Goal: Navigation & Orientation: Find specific page/section

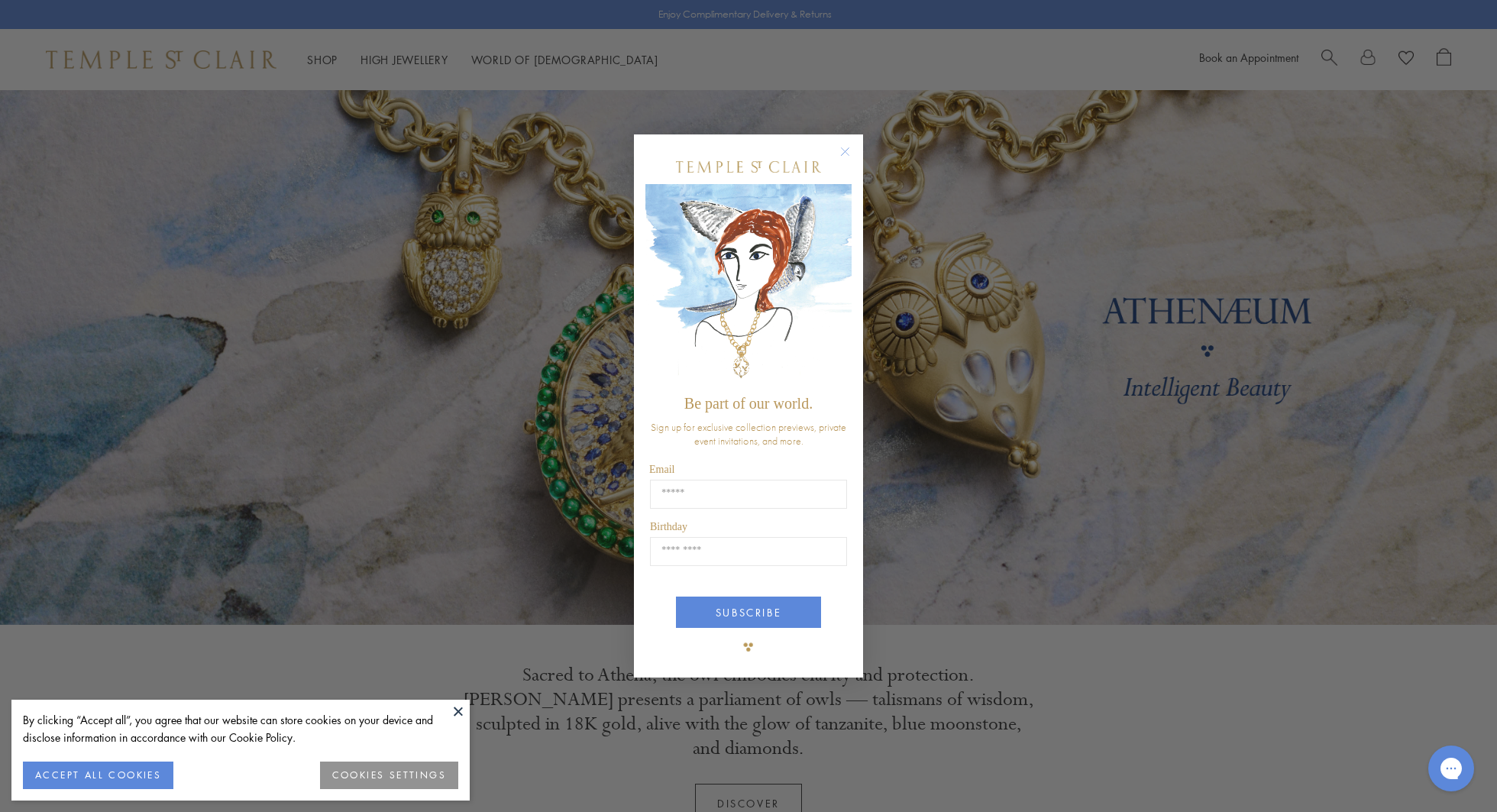
click at [845, 151] on circle "Close dialog" at bounding box center [845, 151] width 18 height 18
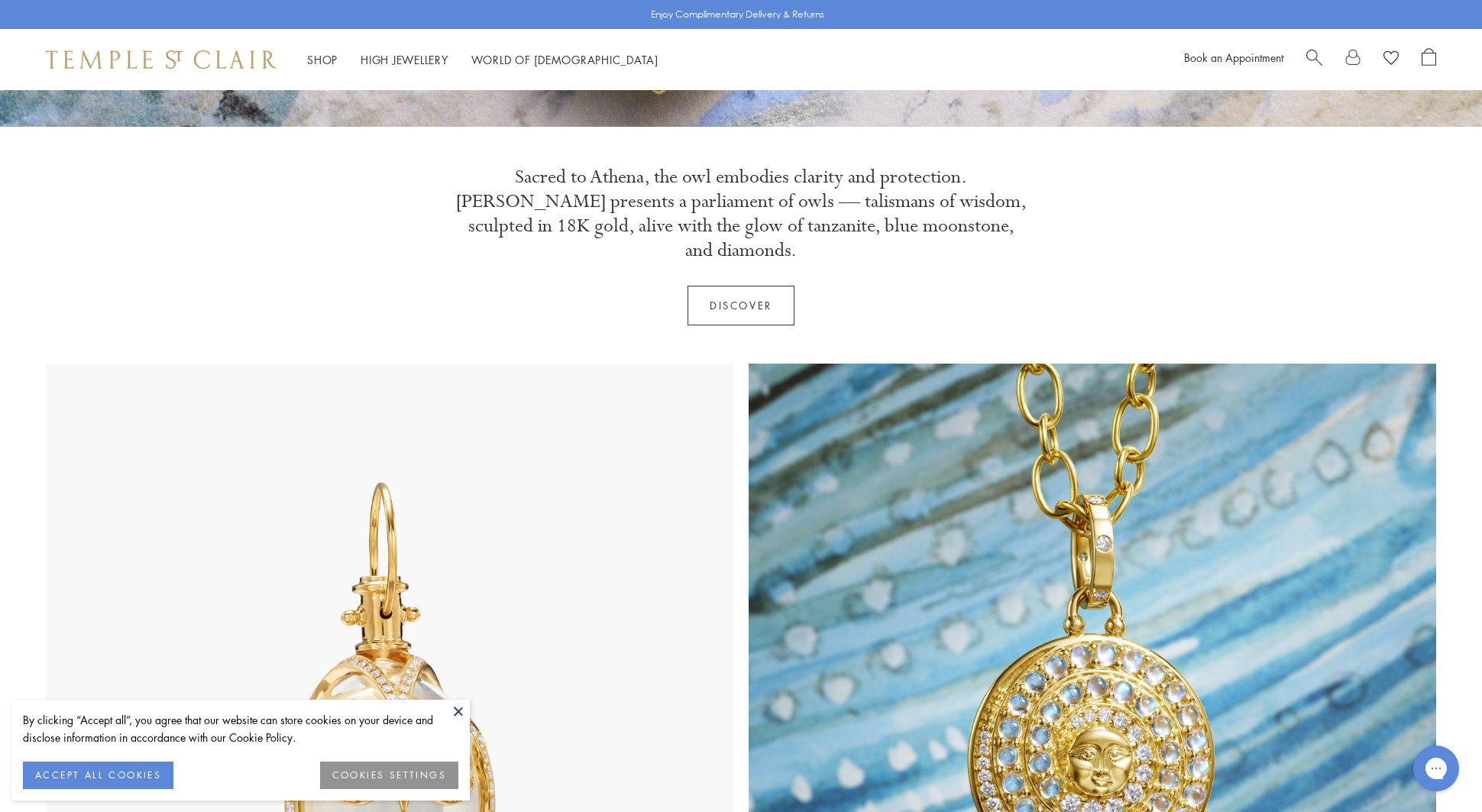
scroll to position [264, 0]
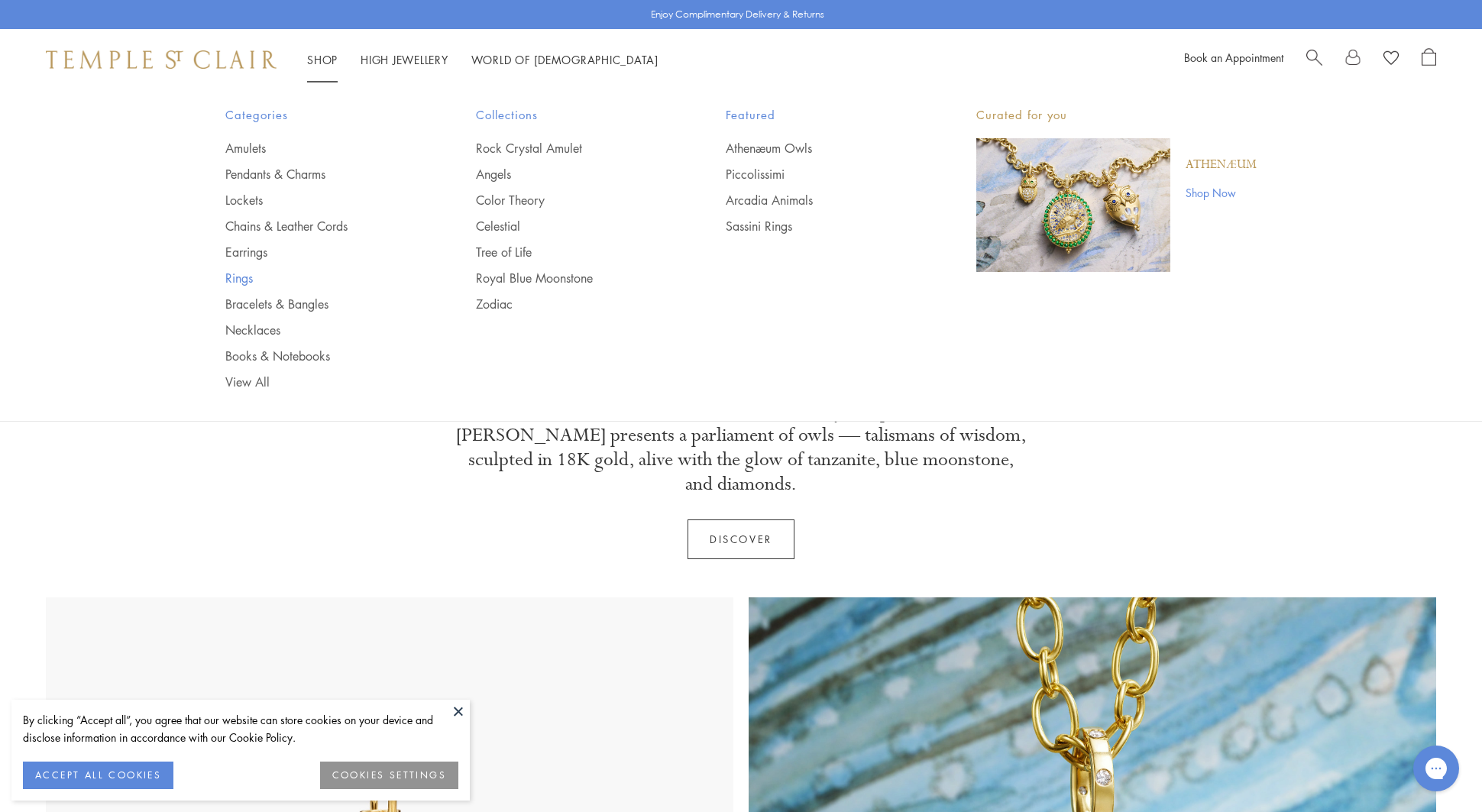
click at [242, 274] on link "Rings" at bounding box center [320, 277] width 190 height 17
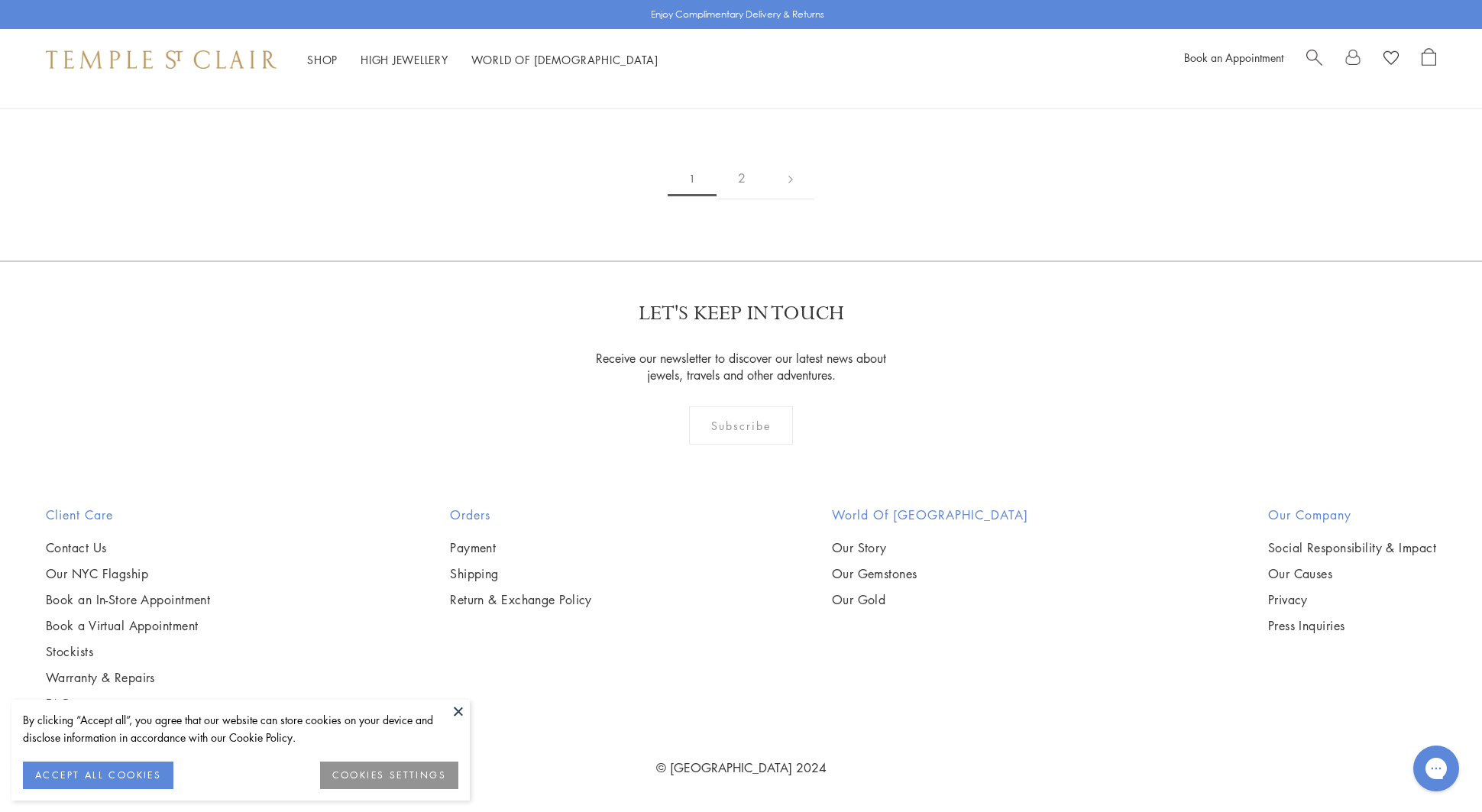
scroll to position [8503, 0]
click at [735, 200] on link "2" at bounding box center [741, 179] width 51 height 42
click at [744, 200] on link "1" at bounding box center [740, 179] width 51 height 42
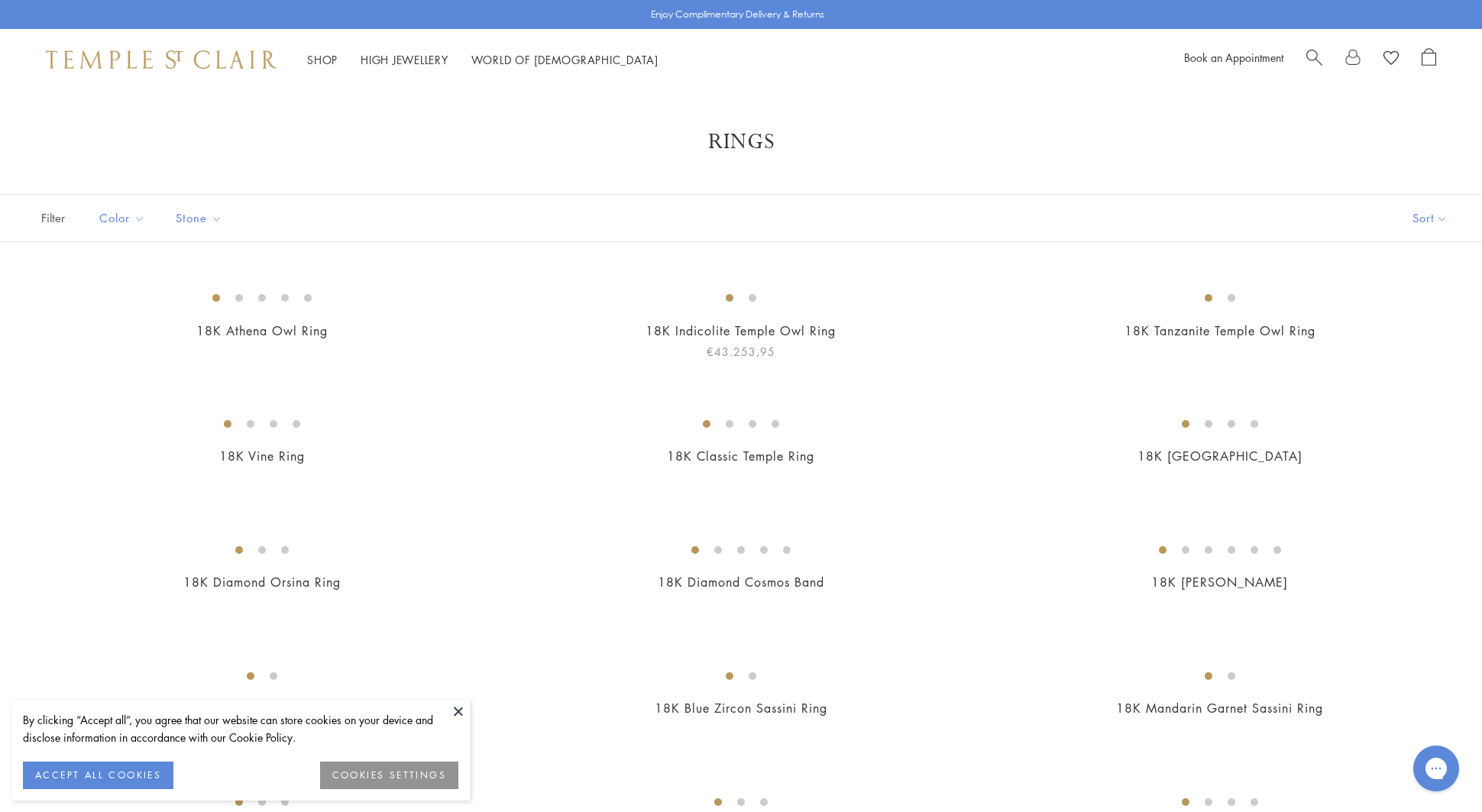
scroll to position [1, 0]
